Goal: Task Accomplishment & Management: Manage account settings

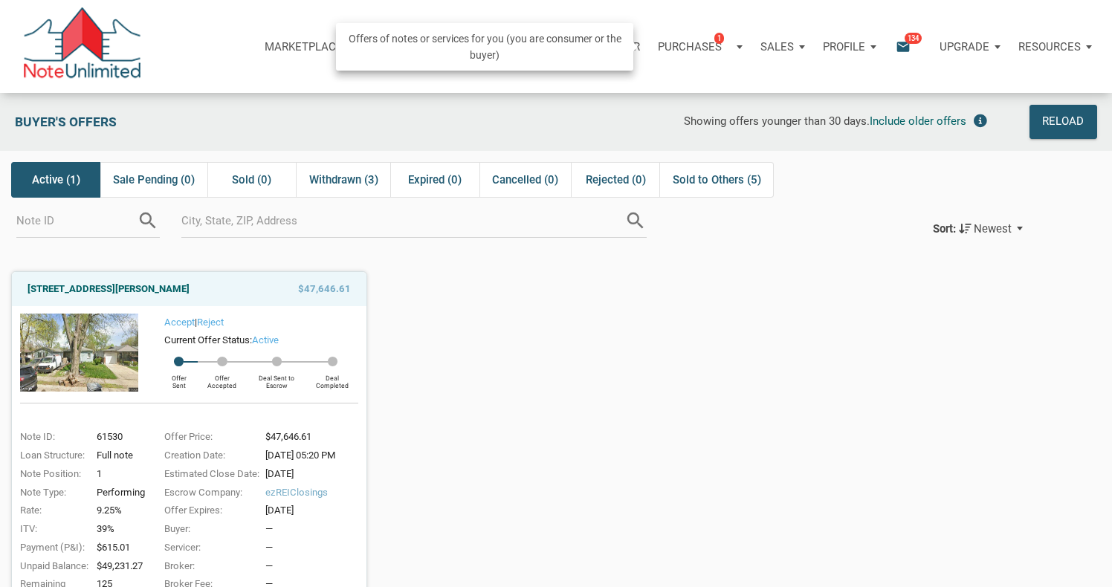
click at [680, 47] on p "Purchases" at bounding box center [690, 46] width 64 height 13
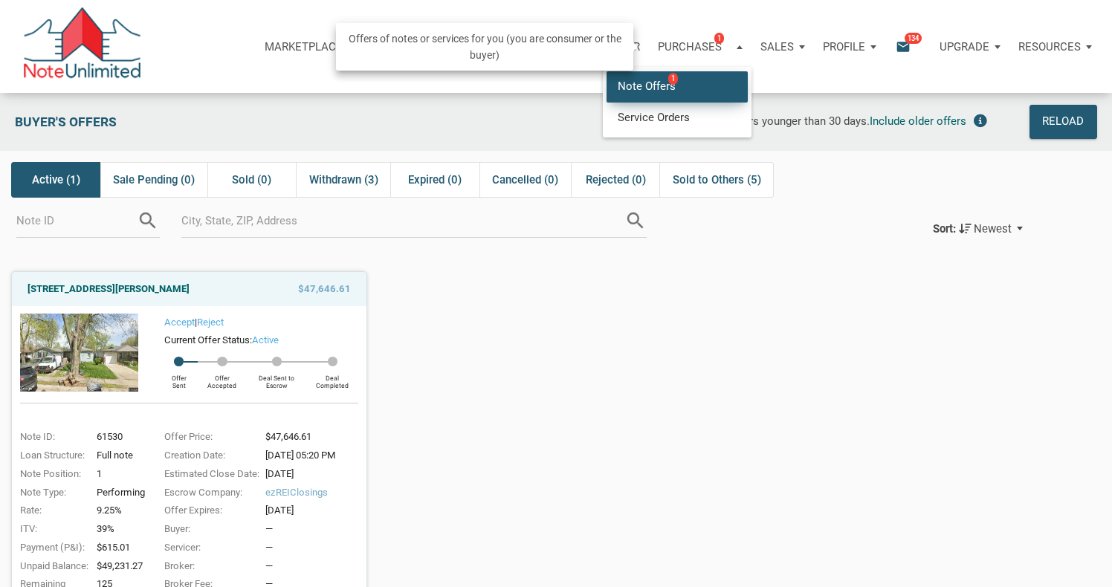
click at [662, 83] on link "Note Offers 1" at bounding box center [677, 86] width 141 height 30
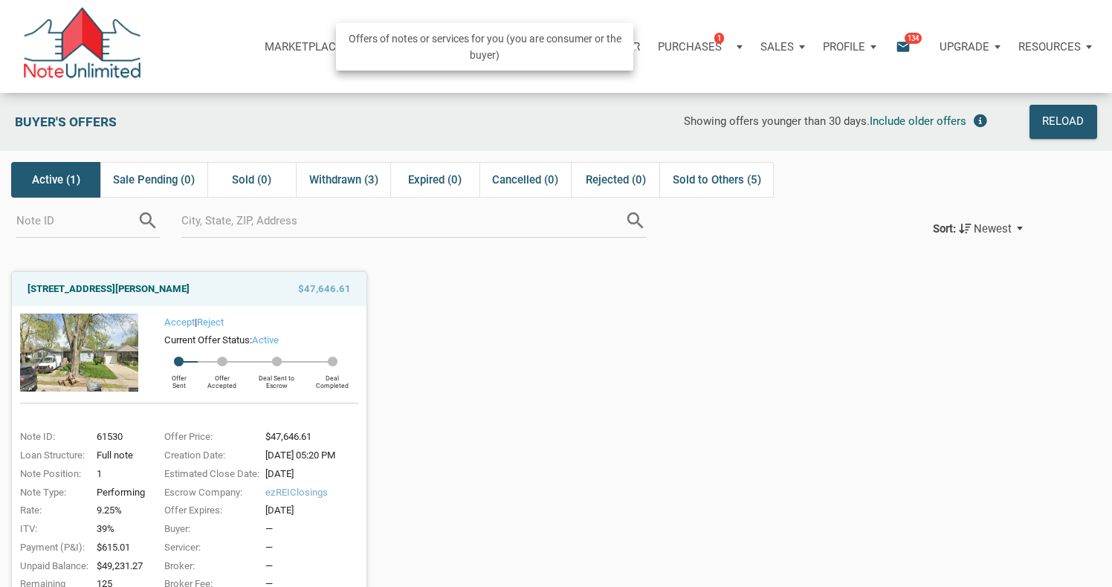
click at [734, 47] on div "Purchases 1" at bounding box center [700, 47] width 103 height 45
click at [676, 112] on link "Service Orders" at bounding box center [677, 117] width 141 height 30
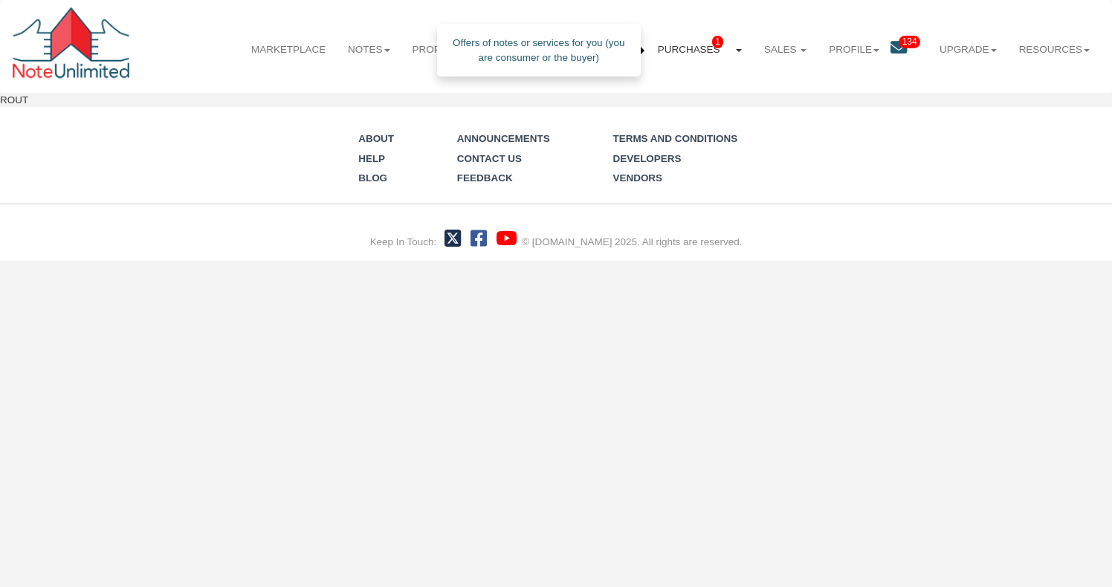
click at [738, 53] on link "Purchases 1" at bounding box center [700, 49] width 106 height 37
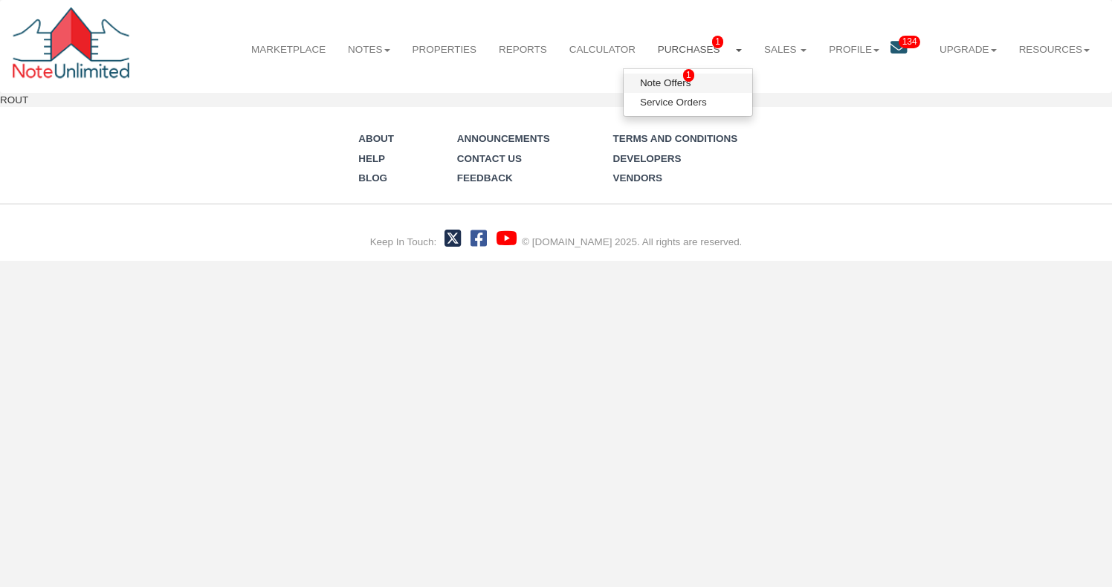
click at [674, 83] on link "Note Offers 1" at bounding box center [688, 83] width 129 height 19
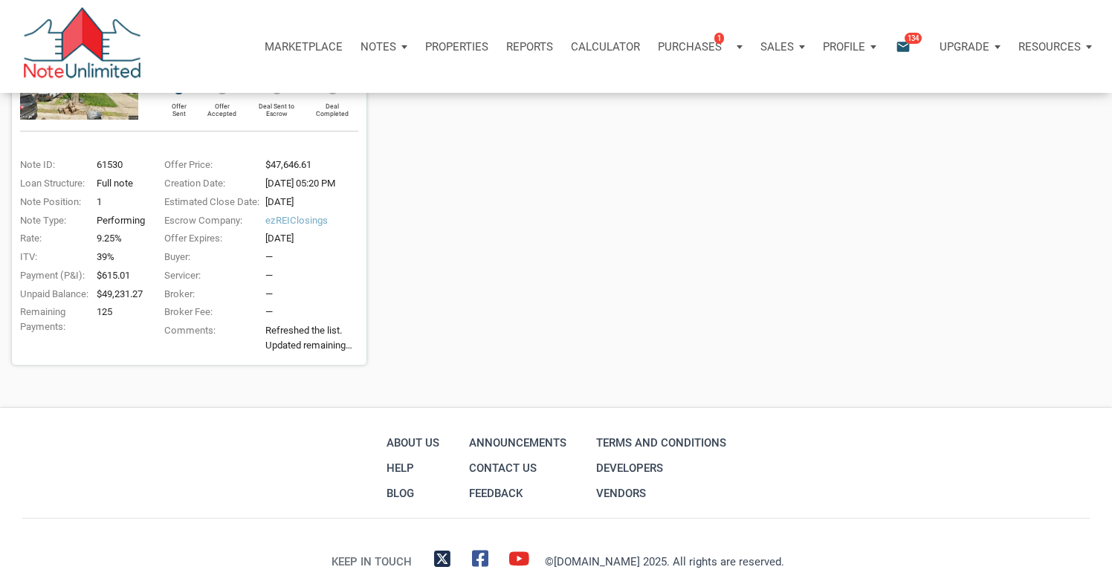
scroll to position [290, 0]
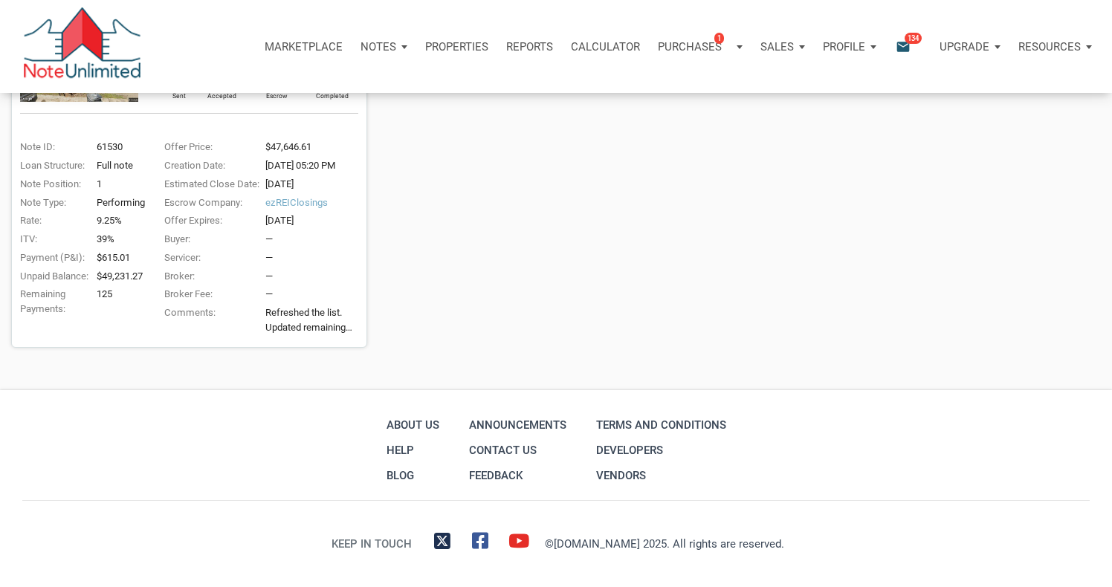
click at [1050, 49] on p "Resources" at bounding box center [1050, 46] width 62 height 13
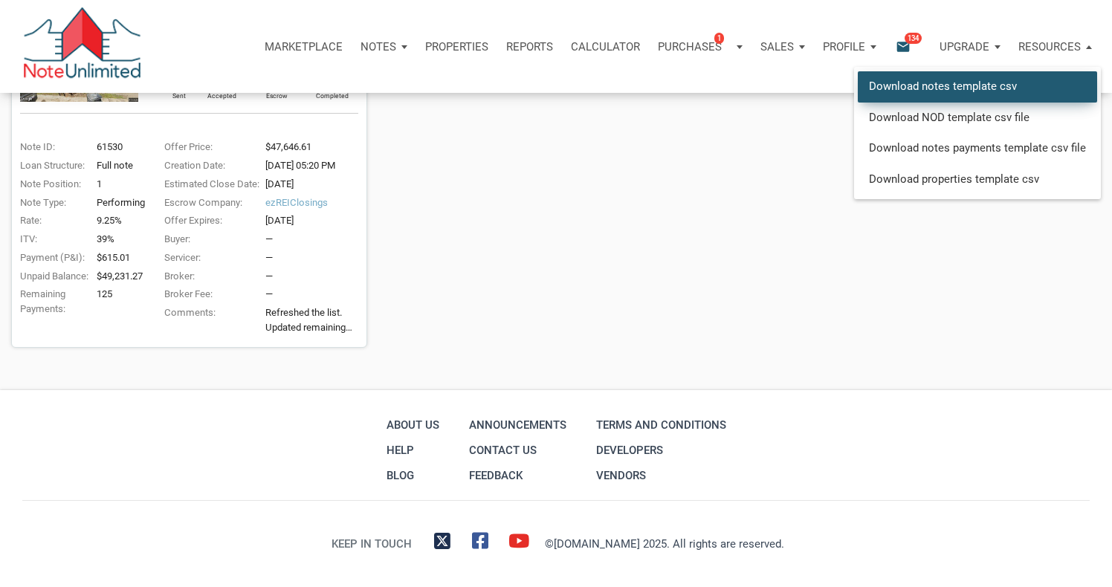
click at [985, 88] on link "Download notes template csv" at bounding box center [977, 86] width 239 height 30
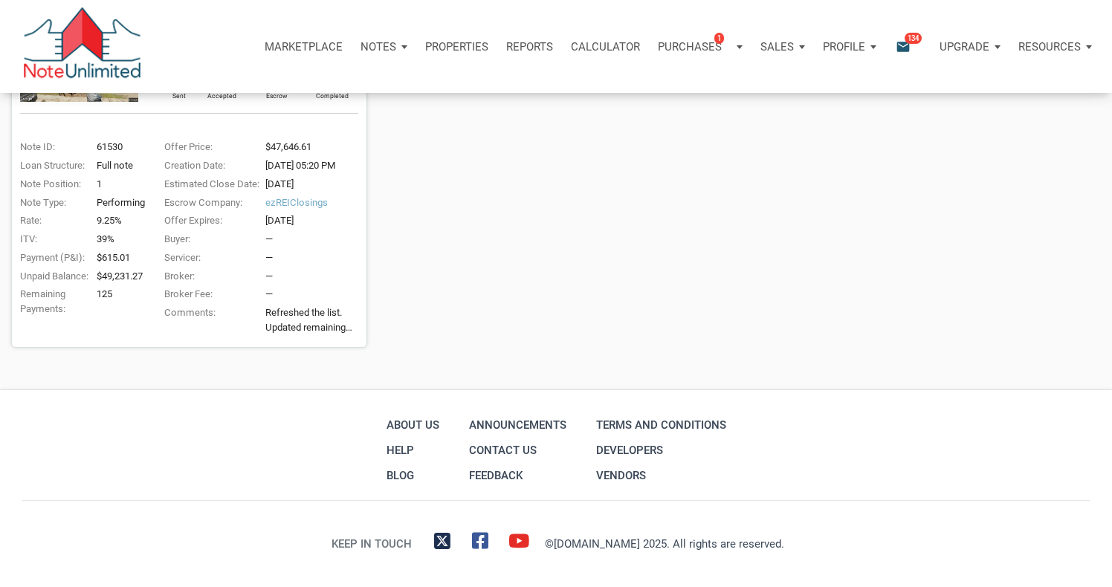
scroll to position [0, 0]
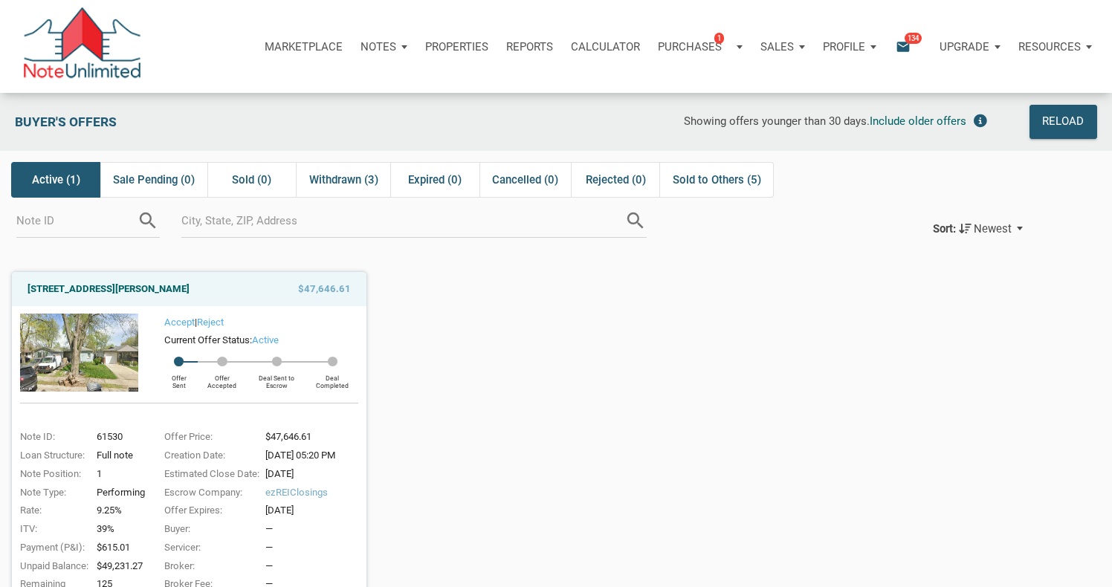
click at [522, 44] on p "Reports" at bounding box center [529, 46] width 47 height 13
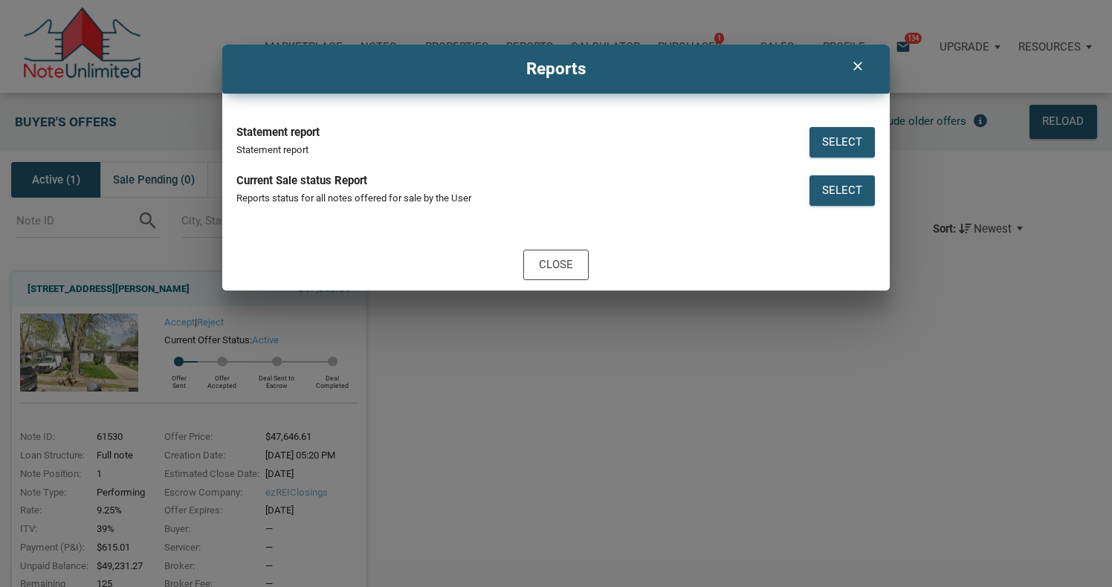
click at [855, 67] on icon "clear" at bounding box center [857, 66] width 18 height 15
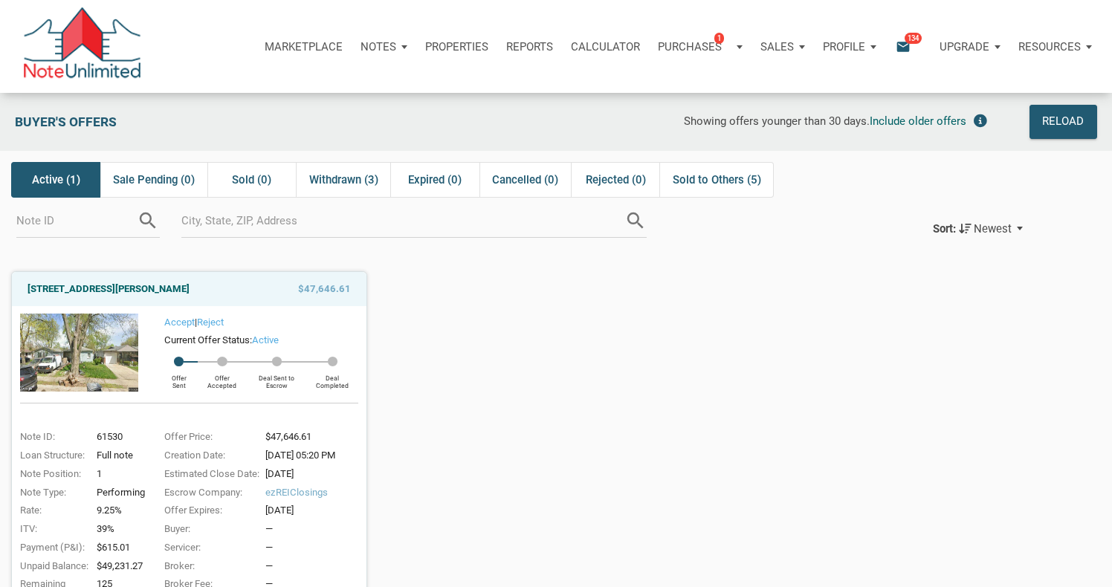
click at [381, 51] on p "Notes" at bounding box center [379, 46] width 36 height 13
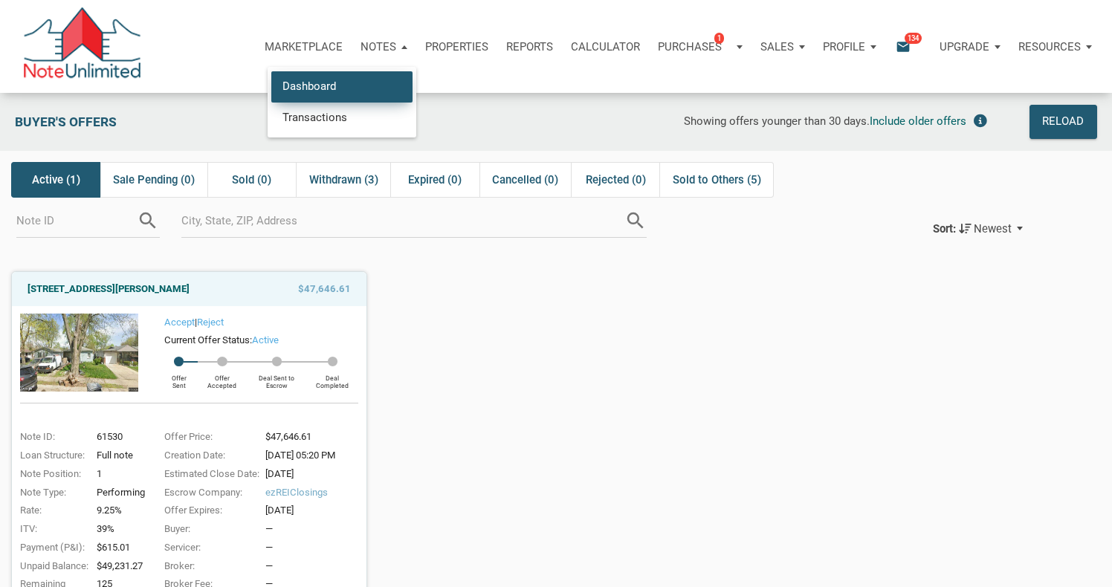
click at [332, 85] on link "Dashboard" at bounding box center [341, 86] width 141 height 30
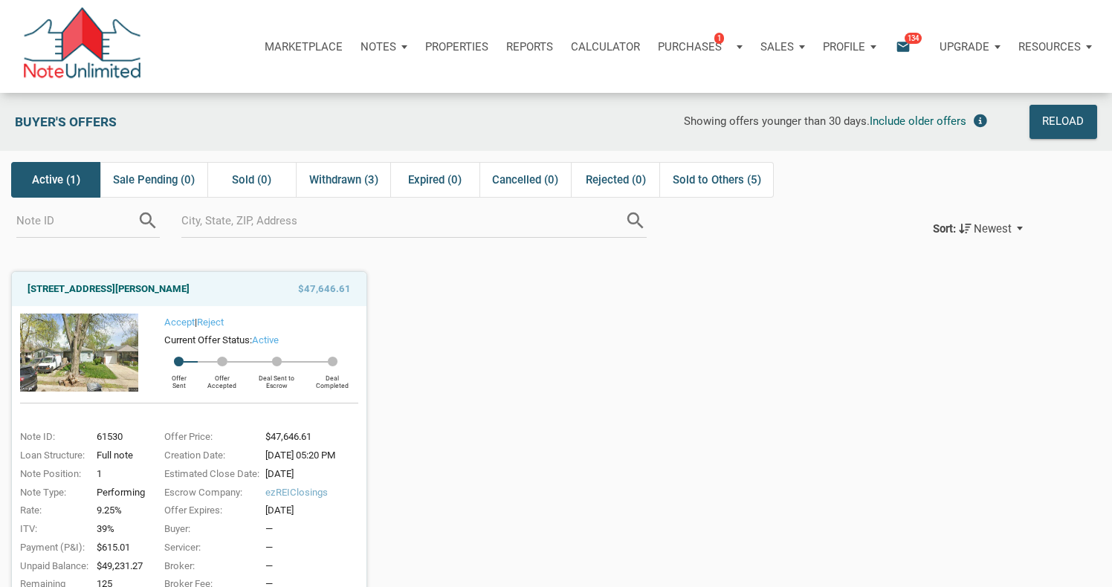
click at [88, 62] on img at bounding box center [82, 46] width 120 height 78
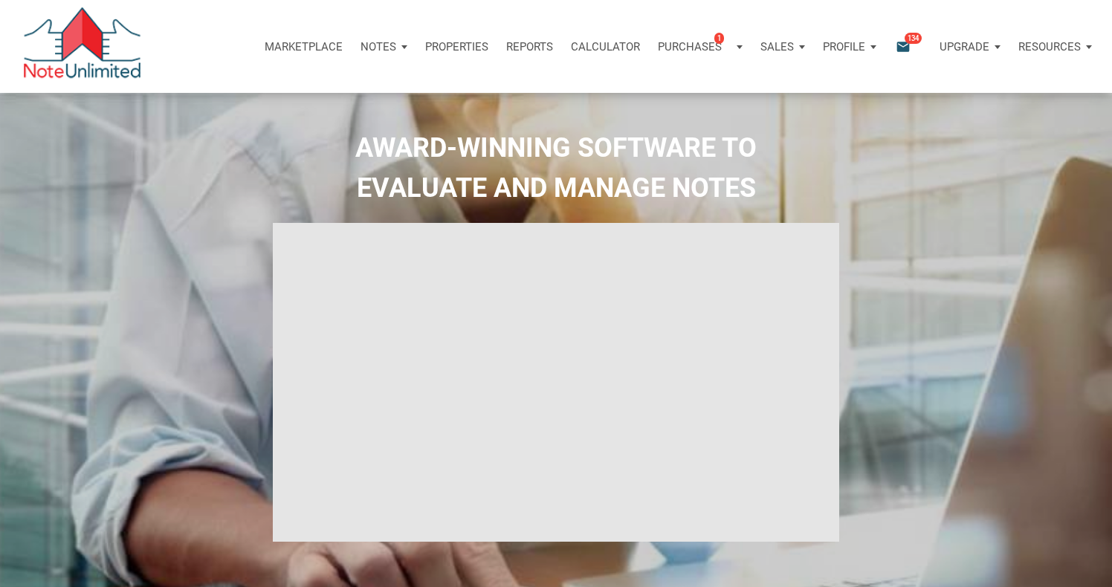
type input "Introduction to new features"
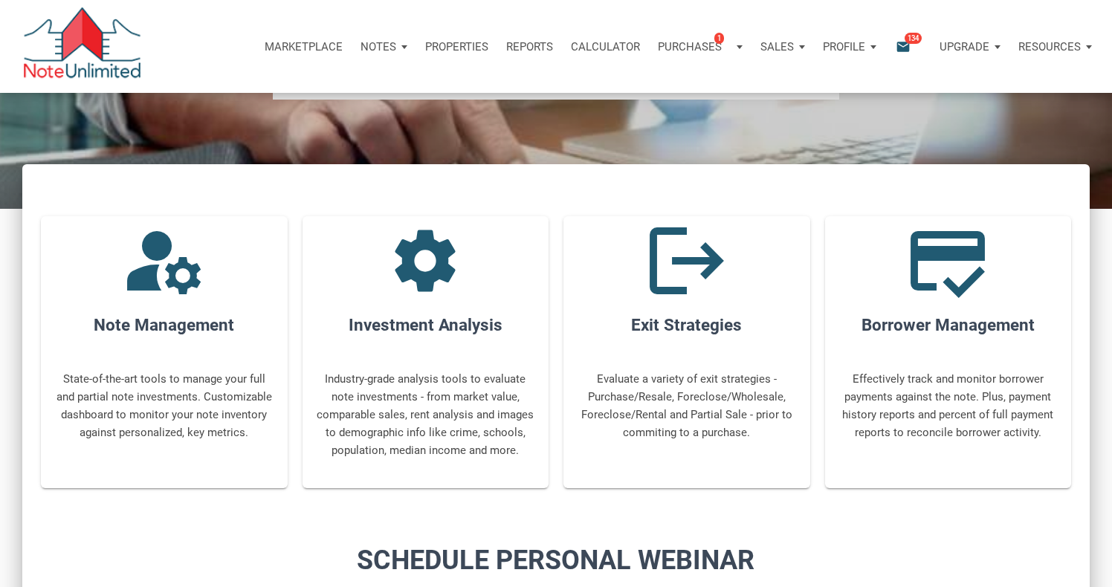
scroll to position [835, 0]
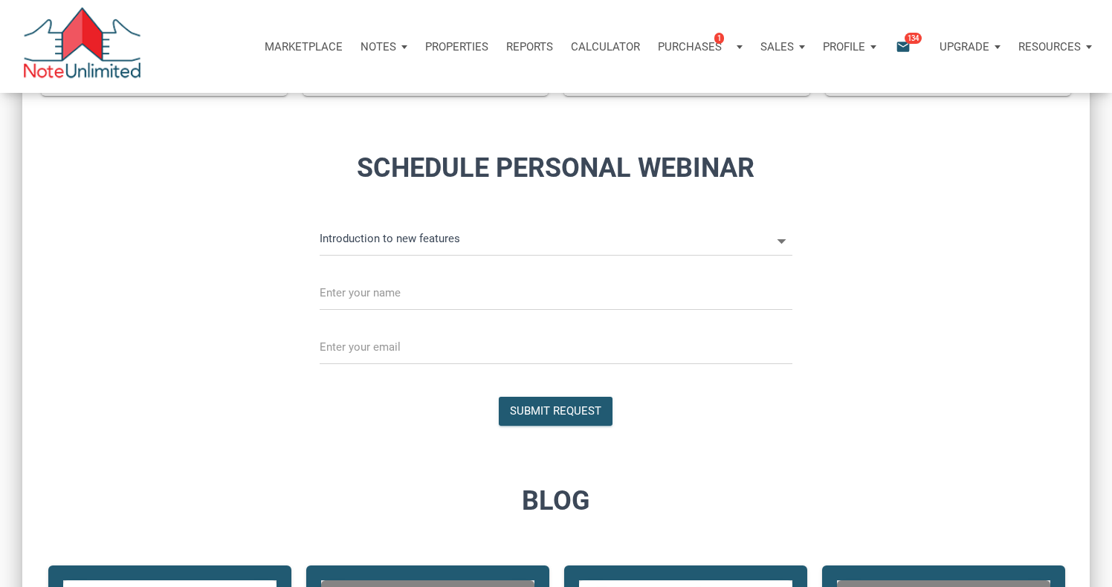
click at [784, 239] on icon at bounding box center [782, 241] width 9 height 4
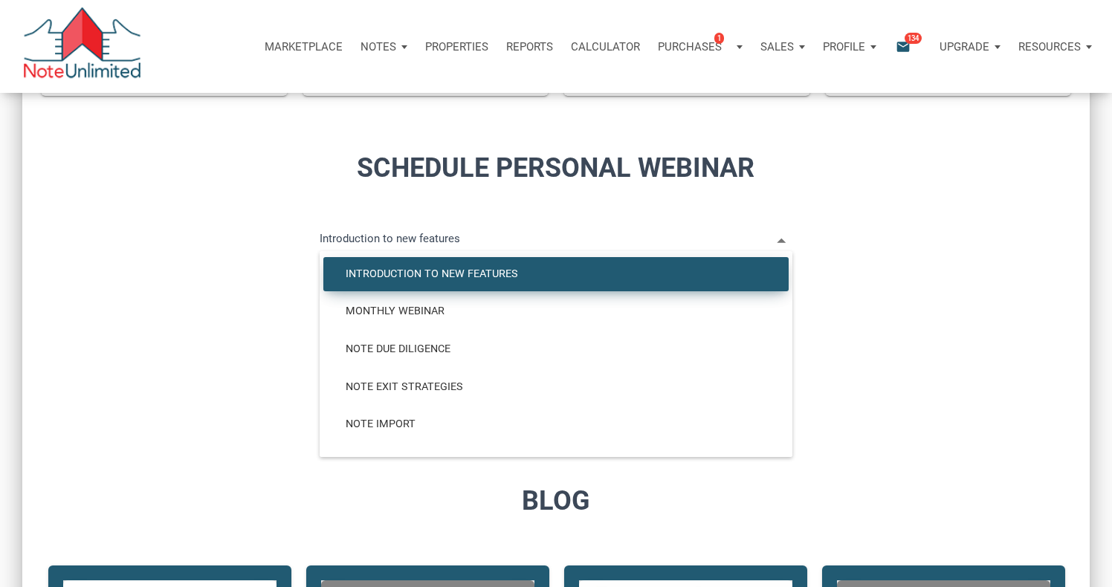
click at [272, 323] on div at bounding box center [555, 348] width 697 height 54
select select
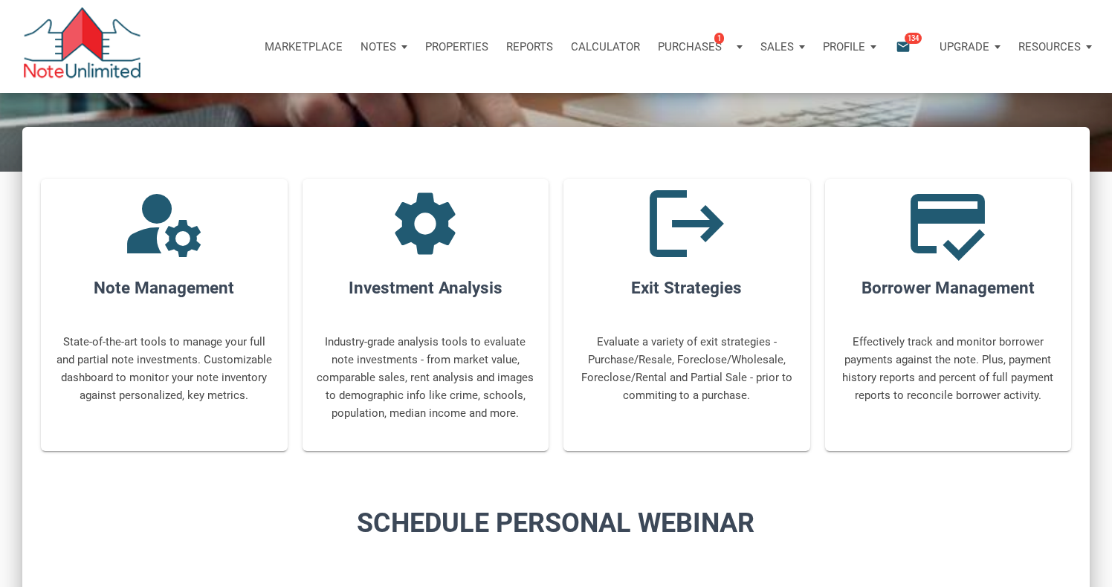
scroll to position [386, 0]
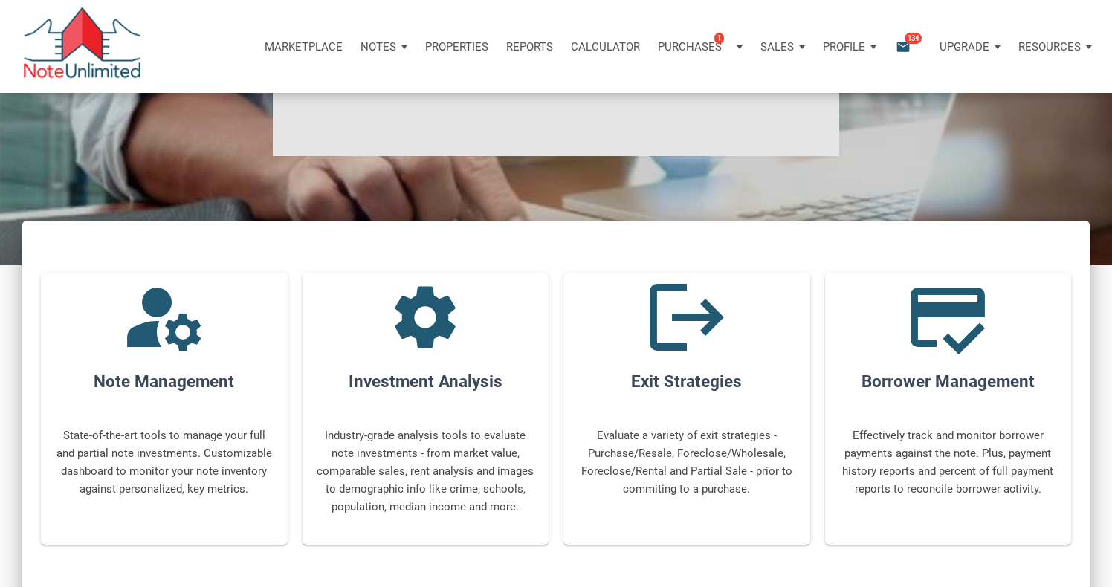
click at [155, 367] on div "manage_accounts Note Management State-of-the-art tools to manage your full and …" at bounding box center [164, 409] width 247 height 273
click at [173, 339] on icon "manage_accounts" at bounding box center [164, 317] width 89 height 89
click at [137, 474] on p "State-of-the-art tools to manage your full and partial note investments. Custom…" at bounding box center [164, 462] width 219 height 71
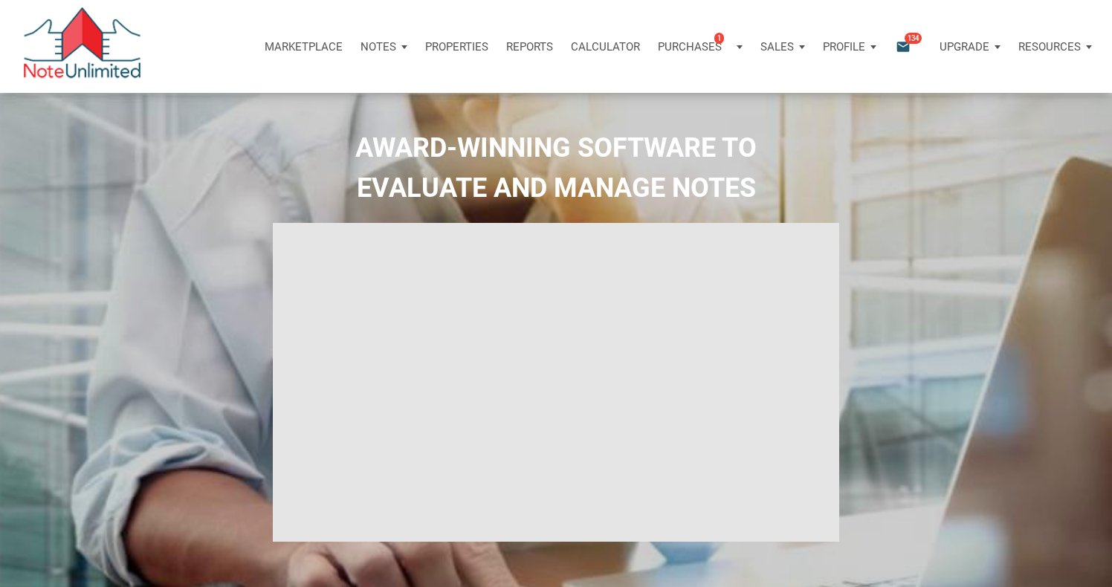
scroll to position [0, 0]
click at [399, 46] on div "Notes" at bounding box center [384, 47] width 65 height 45
click at [470, 42] on p "Properties" at bounding box center [456, 46] width 63 height 13
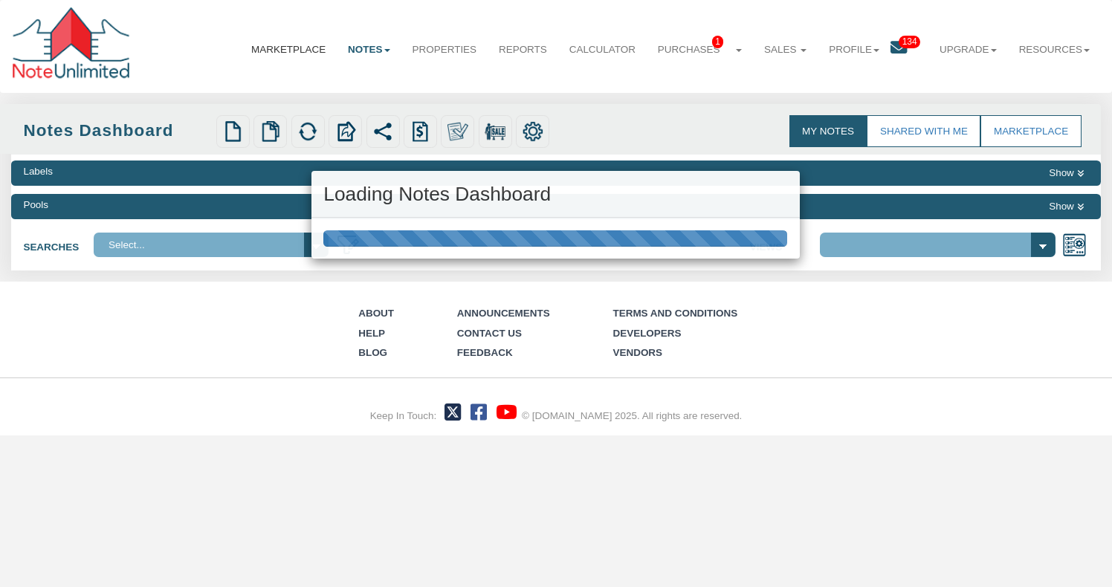
click at [304, 51] on div "Loading Notes Dashboard" at bounding box center [556, 293] width 1112 height 587
select select "316"
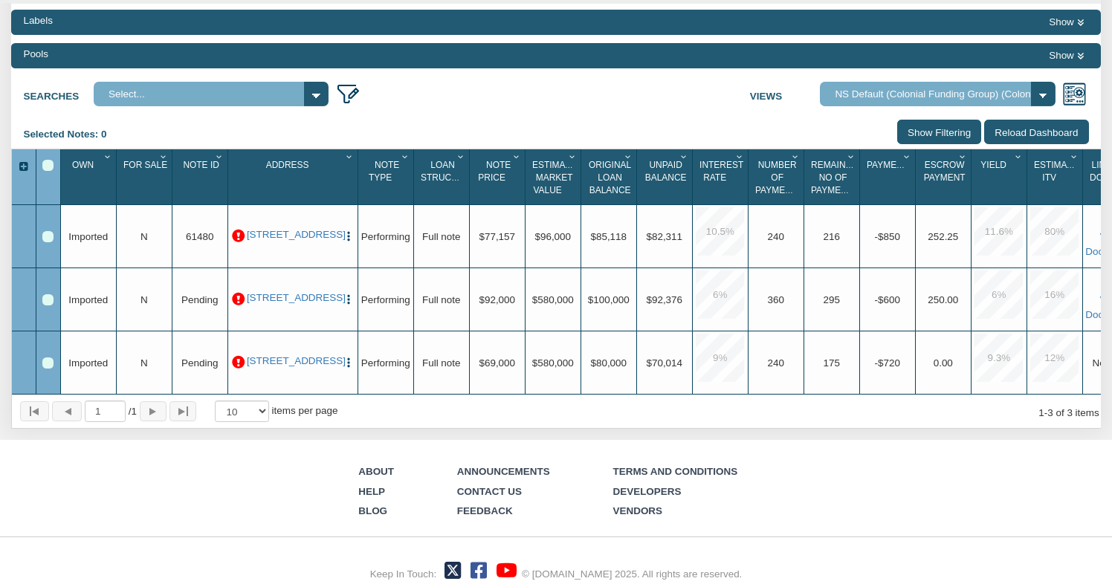
click at [104, 304] on span "Imported" at bounding box center [87, 299] width 39 height 11
click at [86, 258] on div "Upgrade Imported" at bounding box center [89, 236] width 56 height 63
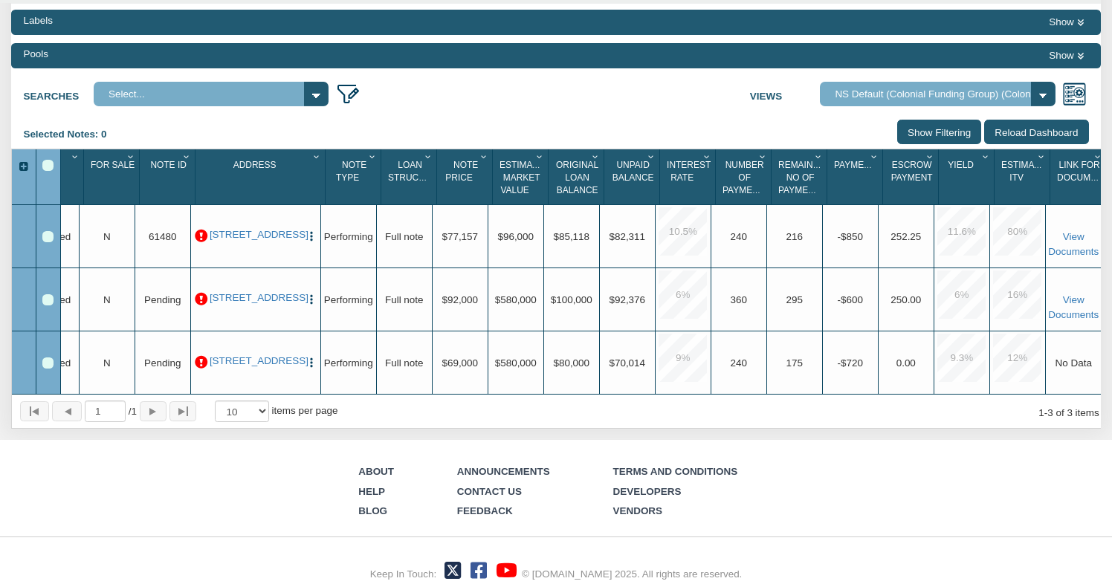
scroll to position [0, 37]
click at [1071, 304] on link "View Documents" at bounding box center [1073, 306] width 51 height 25
click at [39, 23] on div "Labels" at bounding box center [38, 20] width 30 height 14
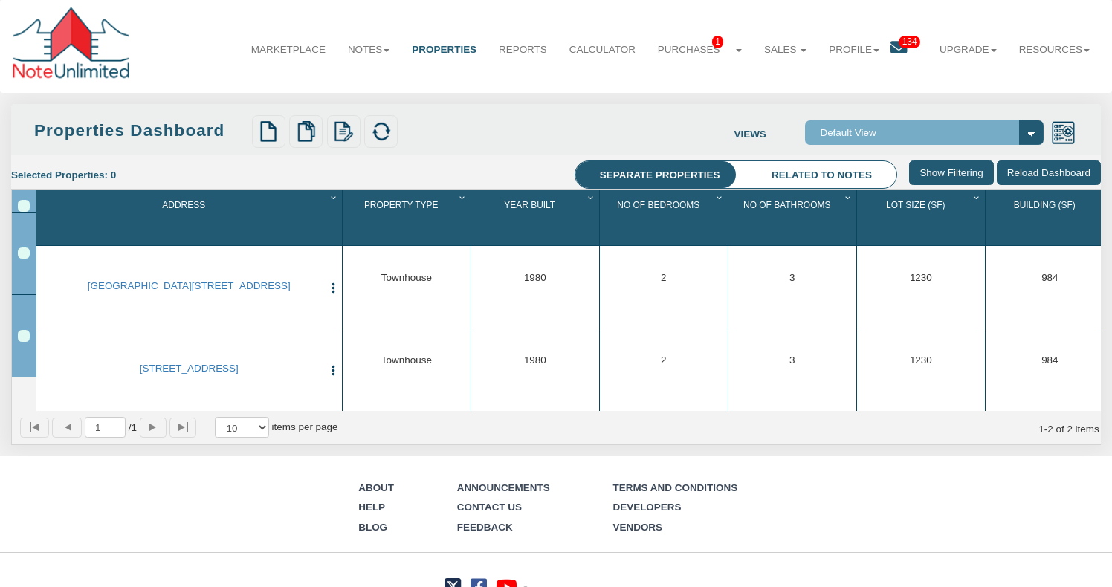
select select "138"
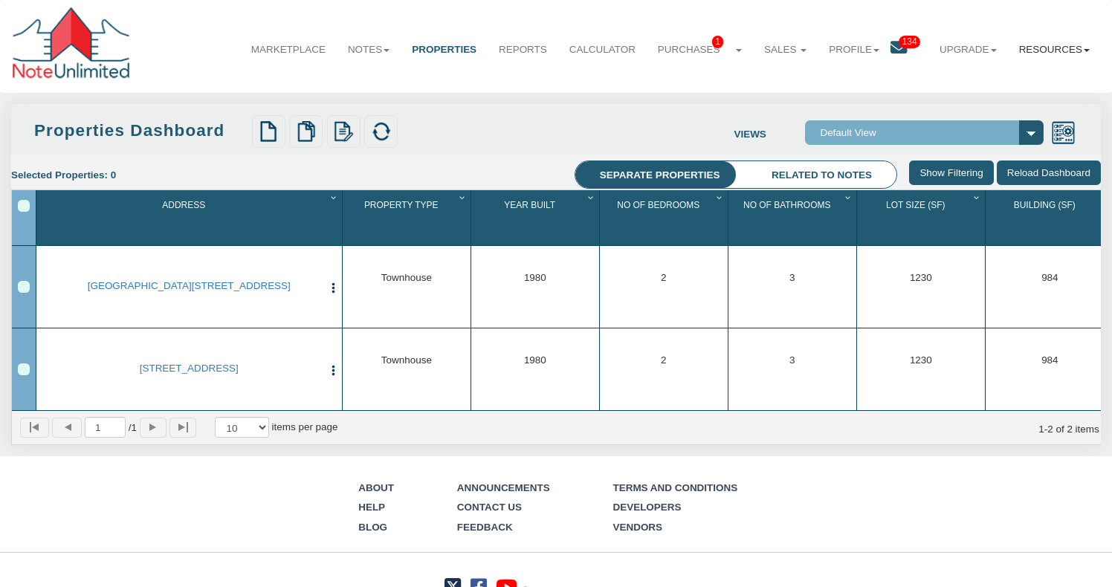
click at [1090, 53] on link "Resources" at bounding box center [1054, 49] width 93 height 37
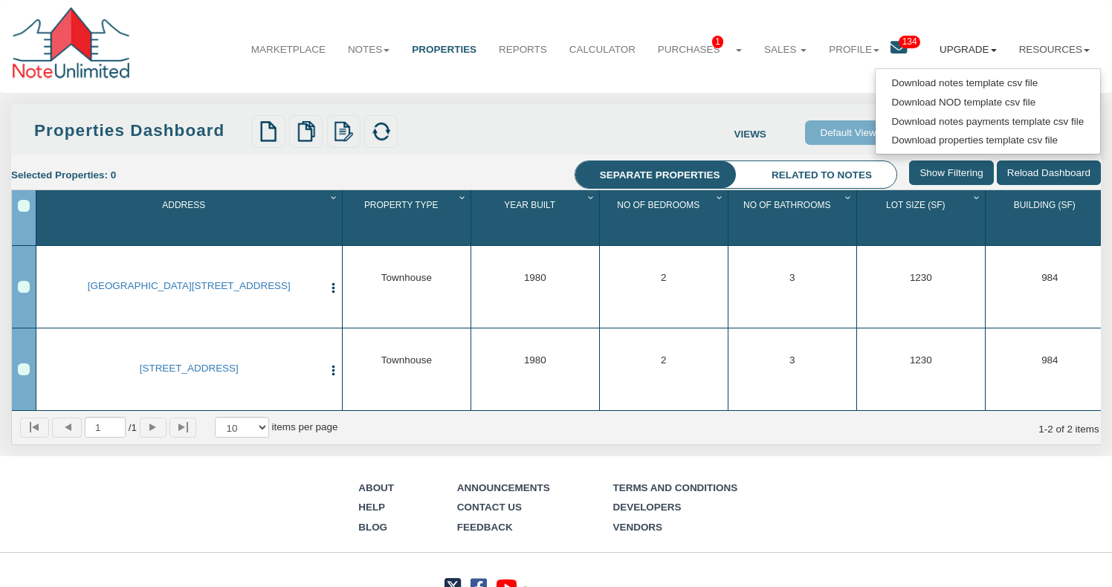
click at [965, 48] on link "Upgrade" at bounding box center [969, 49] width 80 height 37
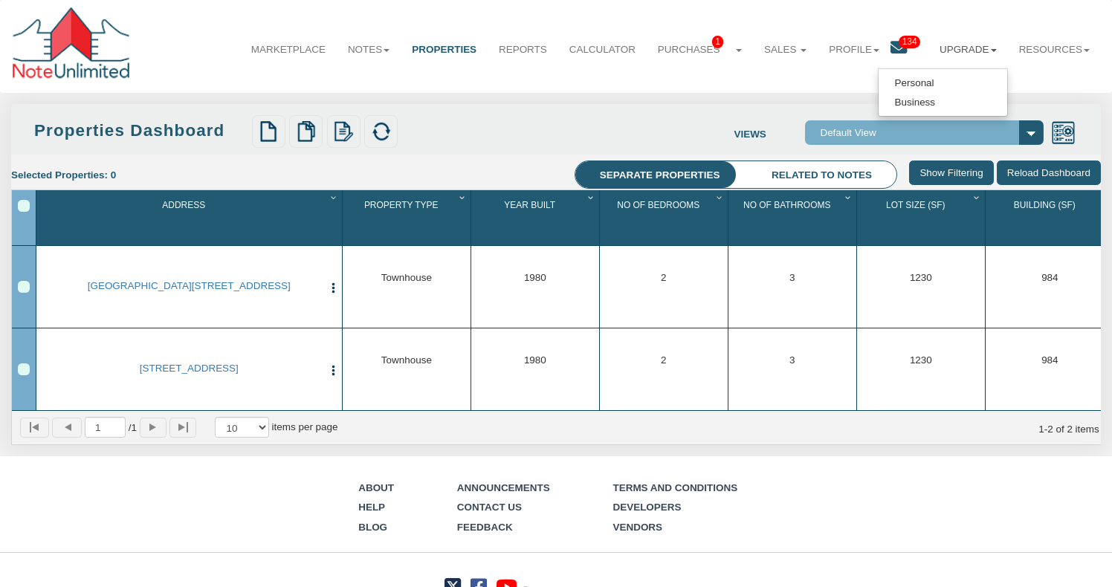
click at [900, 45] on span "134" at bounding box center [910, 42] width 22 height 13
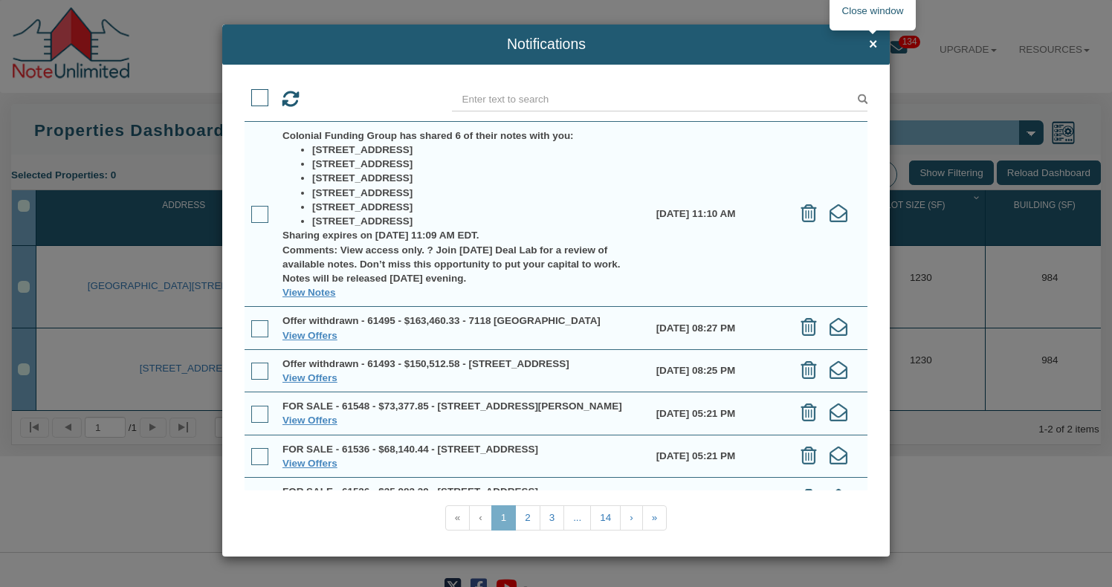
click at [871, 44] on span "×" at bounding box center [873, 44] width 8 height 16
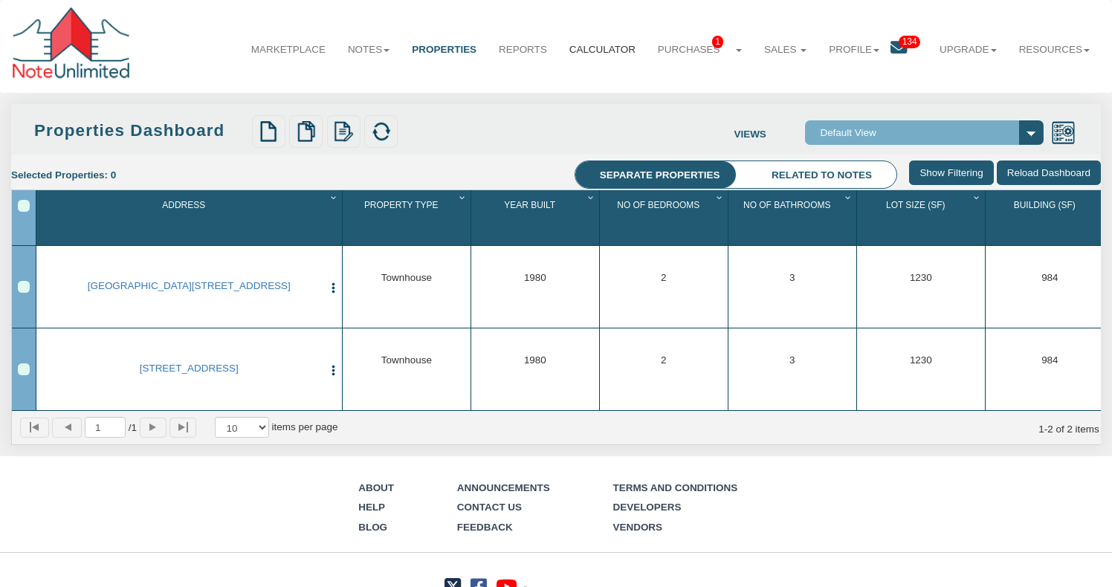
click at [602, 51] on link "Calculator" at bounding box center [602, 49] width 88 height 37
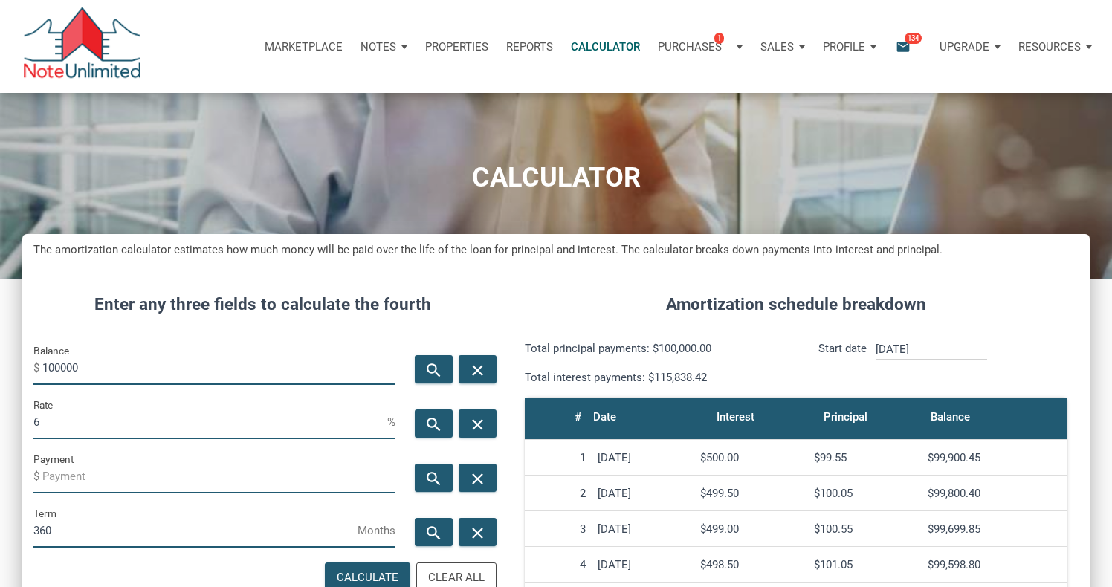
click at [457, 40] on p "Properties" at bounding box center [456, 46] width 63 height 13
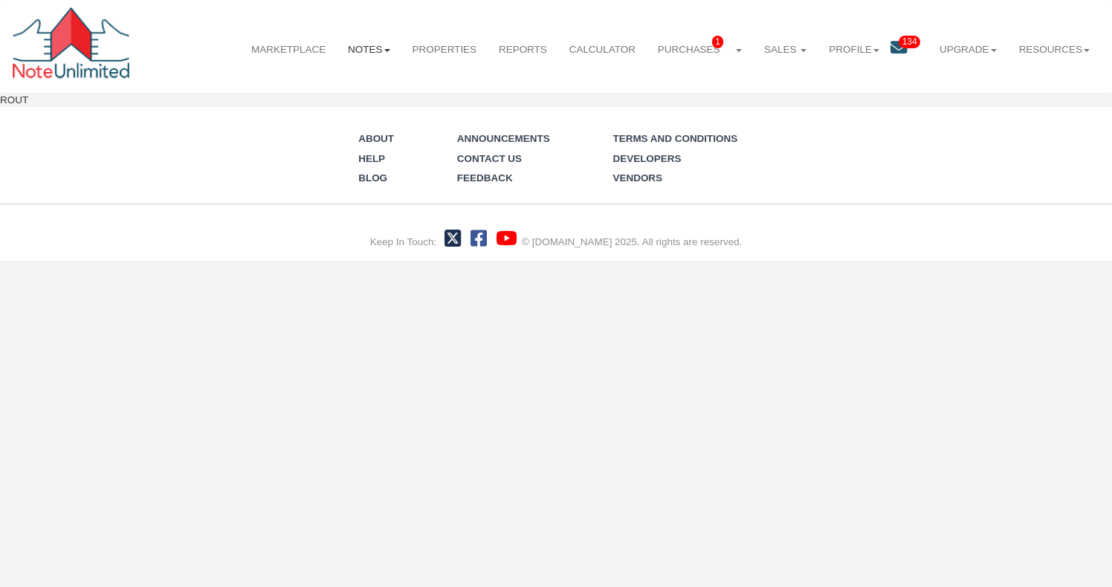
click at [370, 51] on link "Notes" at bounding box center [369, 49] width 64 height 37
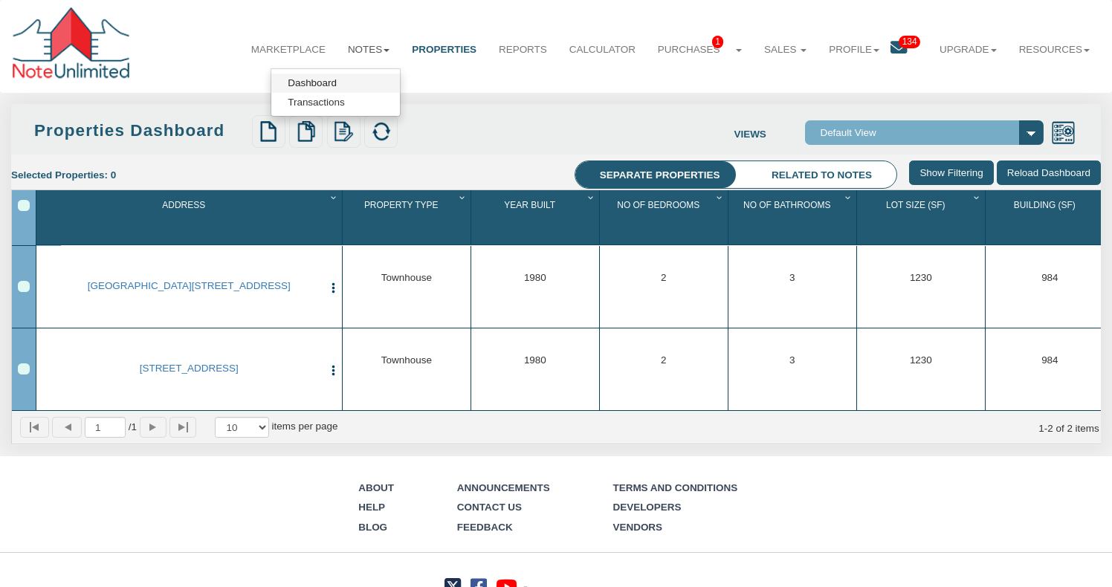
click at [329, 80] on link "Dashboard" at bounding box center [335, 83] width 129 height 19
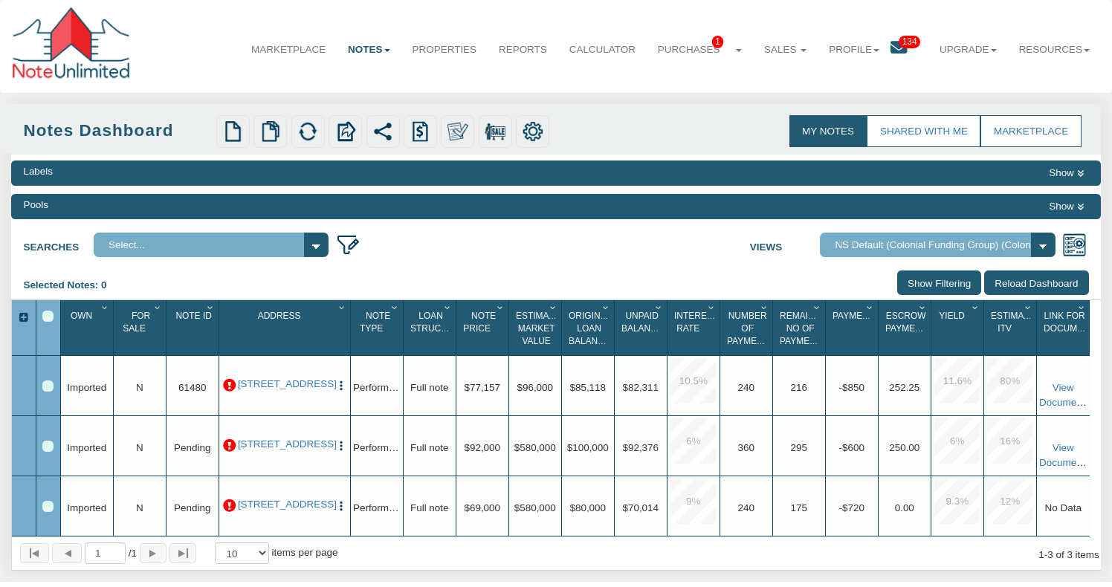
click at [1081, 210] on icon at bounding box center [1080, 206] width 7 height 7
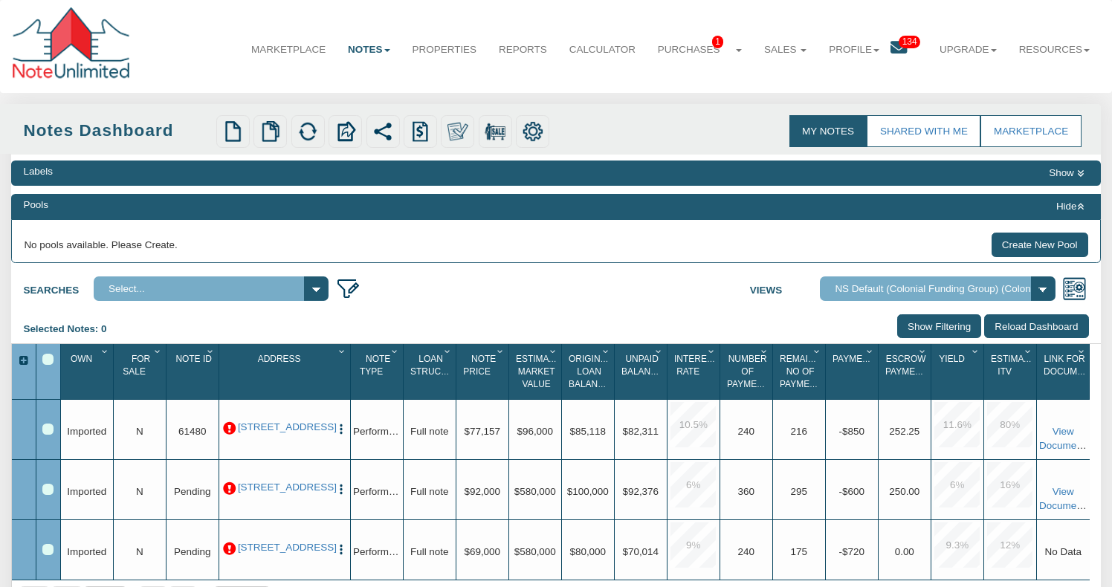
click at [1081, 210] on icon at bounding box center [1080, 206] width 7 height 7
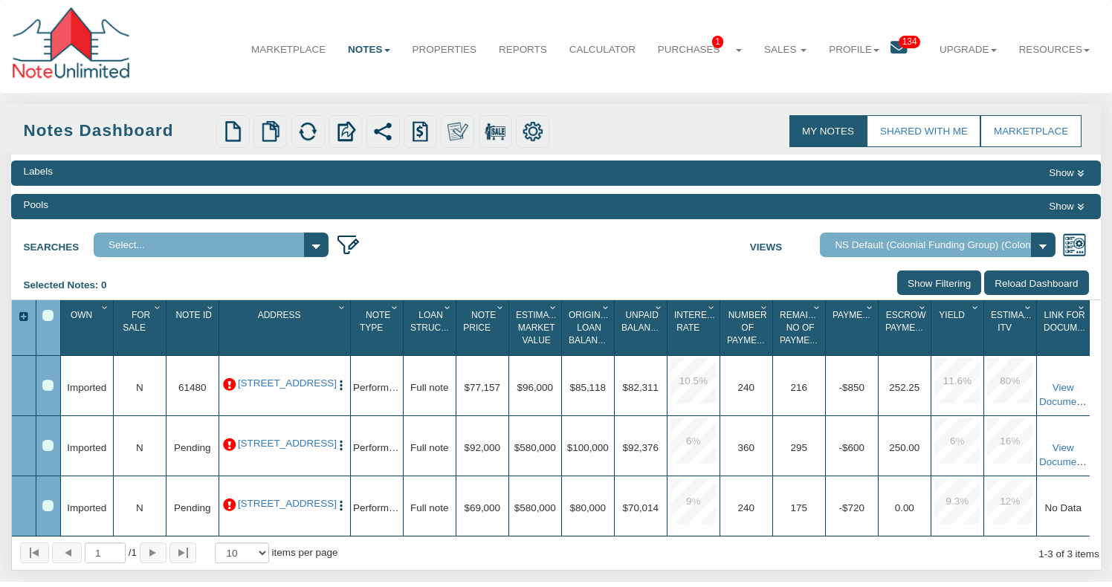
click at [1076, 173] on button "Show" at bounding box center [1066, 172] width 45 height 17
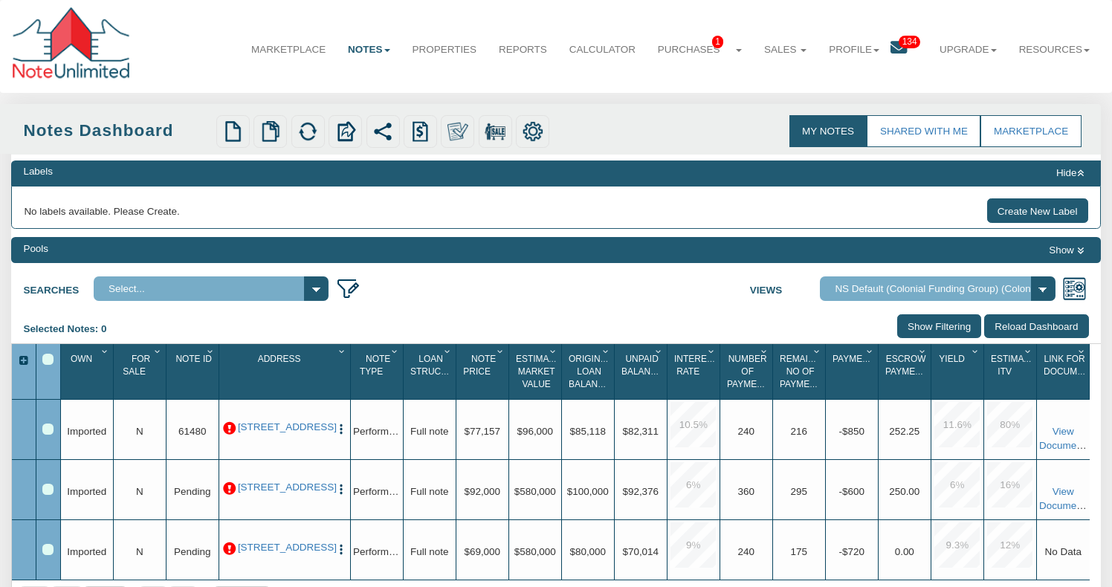
click at [1076, 173] on button "Hide" at bounding box center [1070, 172] width 38 height 17
